Goal: Find specific page/section: Find specific page/section

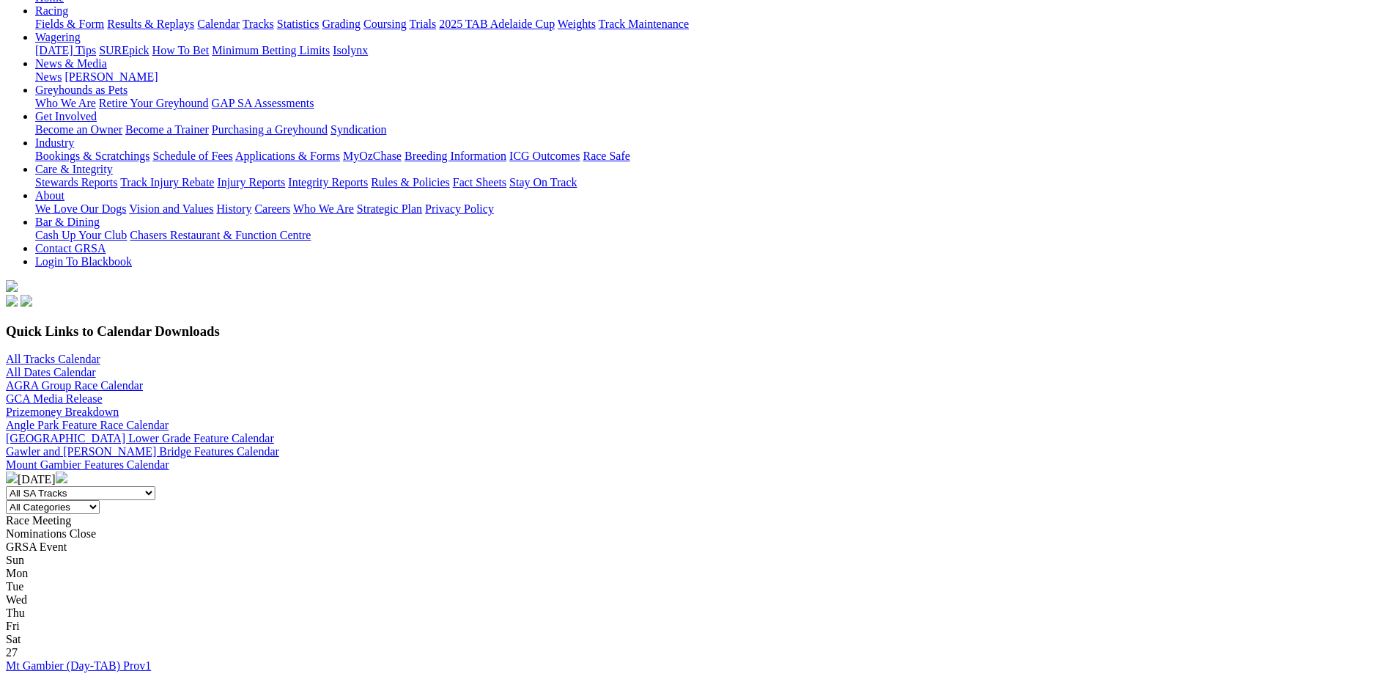
scroll to position [27, 0]
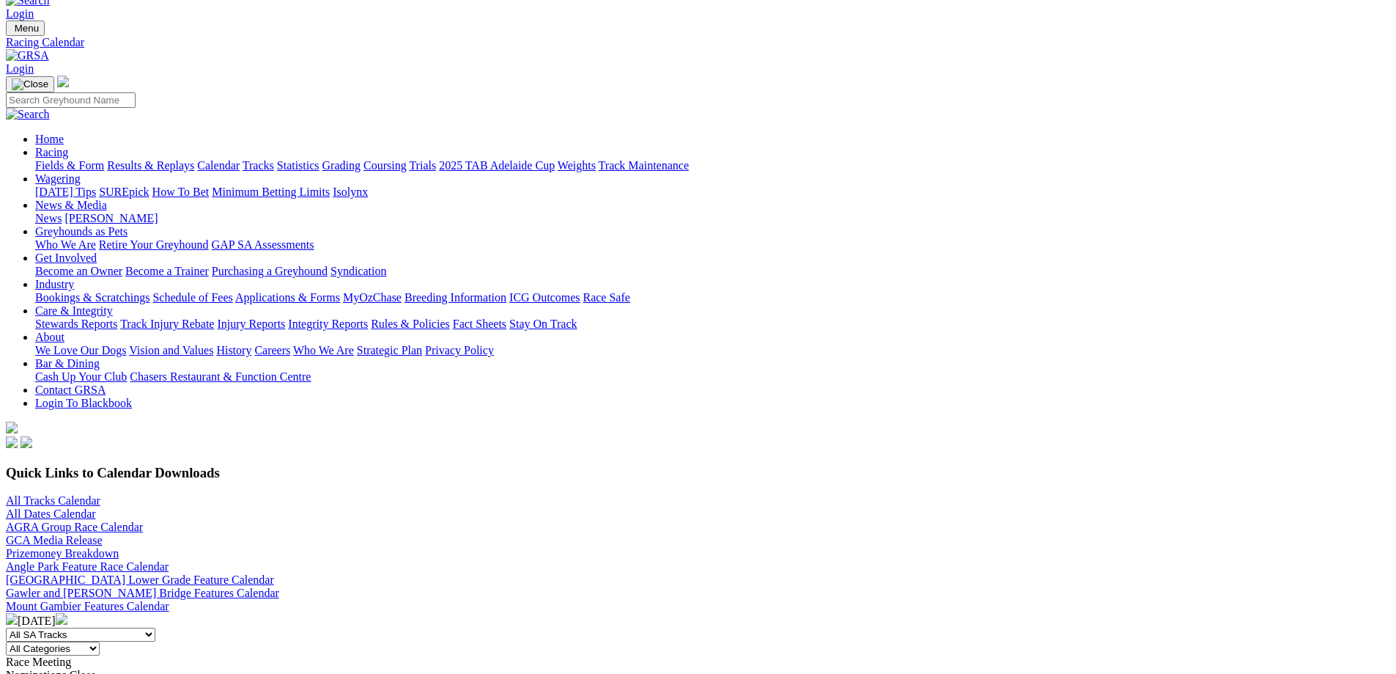
click at [67, 613] on img at bounding box center [62, 619] width 12 height 12
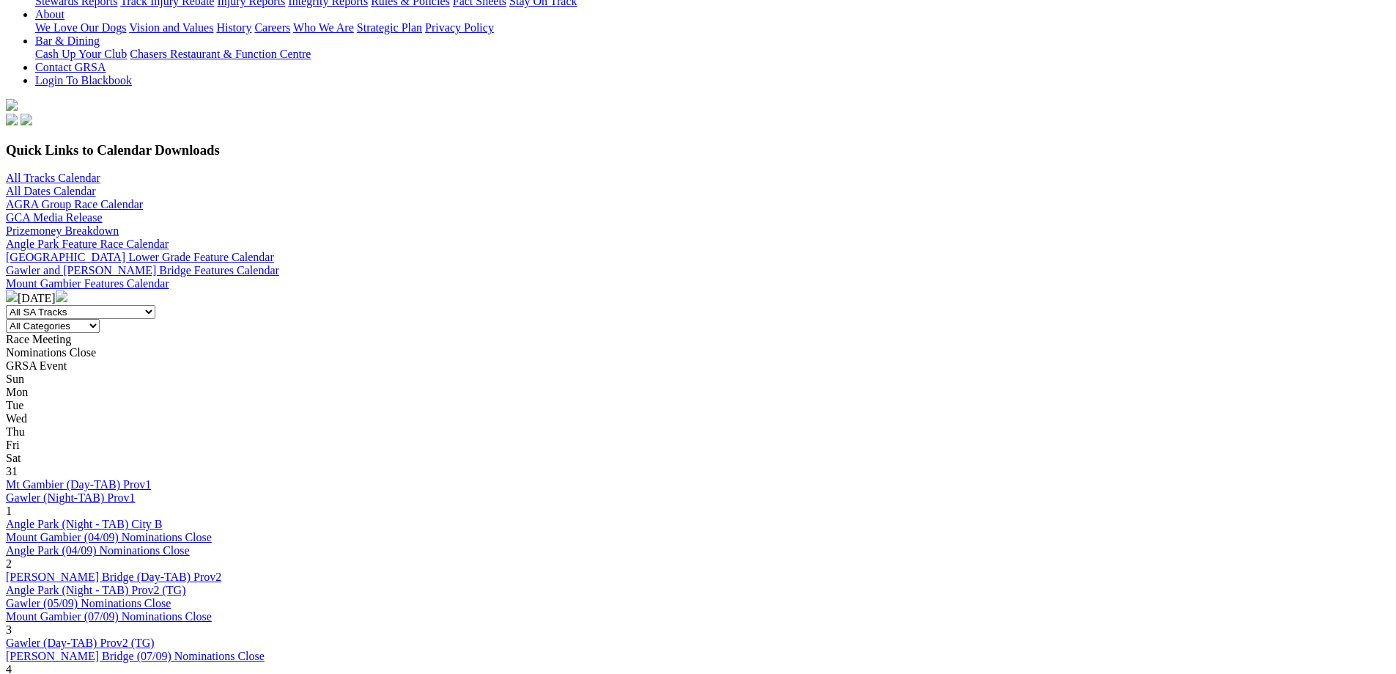
scroll to position [352, 0]
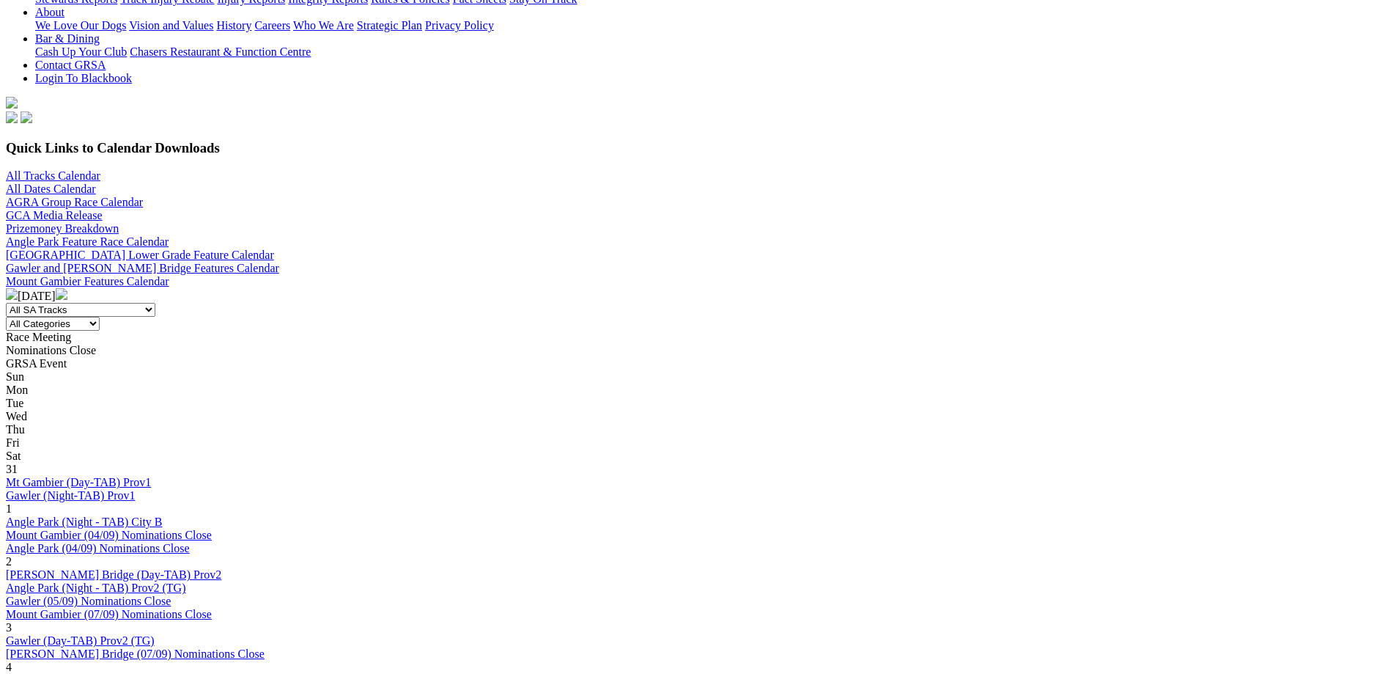
click at [155, 303] on select "All SA Tracks Angle Park Gawler Mount Gambier Murray Bridge Virginia GOTBA Cour…" at bounding box center [81, 310] width 150 height 14
select select "1"
click at [155, 303] on select "All SA Tracks Angle Park Gawler Mount Gambier Murray Bridge Virginia GOTBA Cour…" at bounding box center [81, 310] width 150 height 14
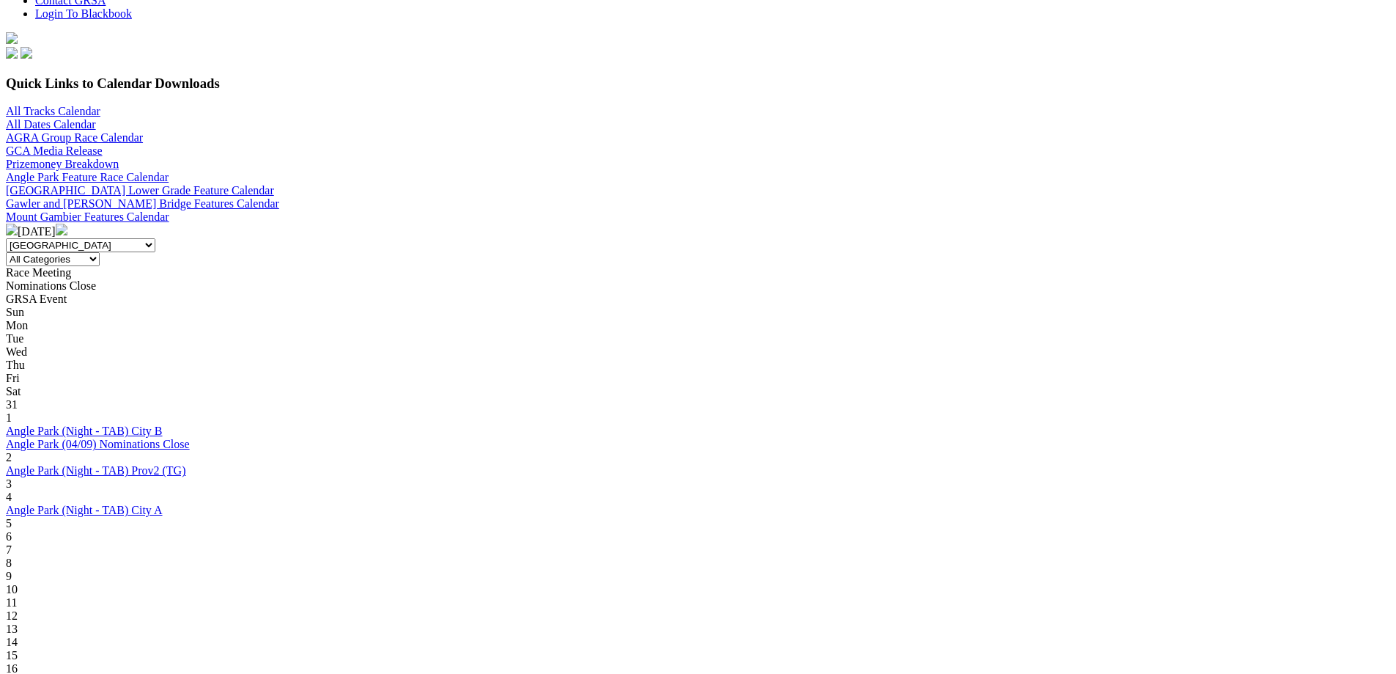
scroll to position [440, 0]
